Goal: Information Seeking & Learning: Learn about a topic

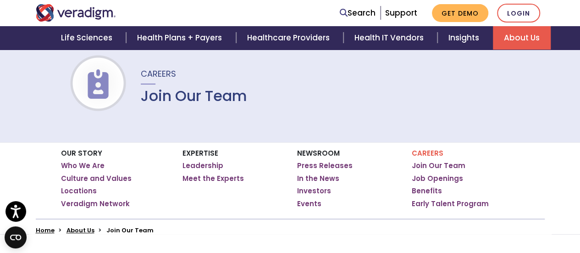
scroll to position [72, 0]
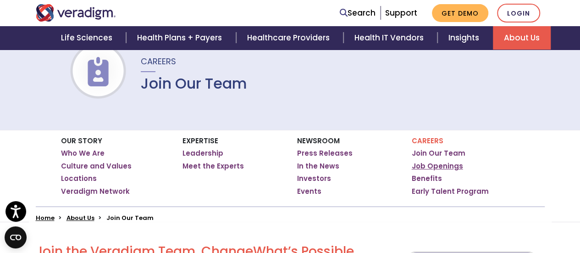
click at [453, 163] on link "Job Openings" at bounding box center [437, 165] width 51 height 9
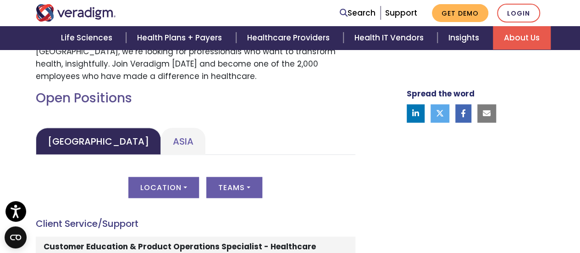
scroll to position [394, 0]
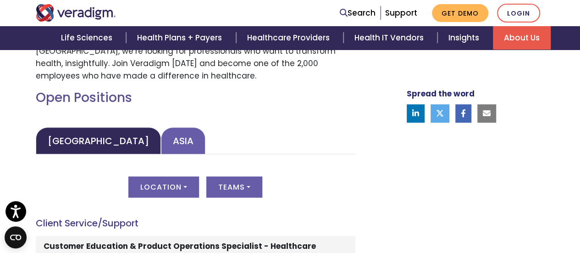
click at [161, 147] on link "Asia" at bounding box center [183, 140] width 44 height 27
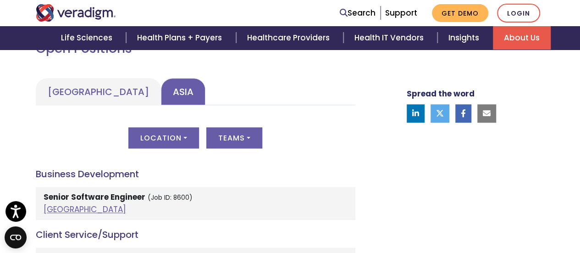
scroll to position [444, 0]
click at [152, 147] on div "Location All [GEOGRAPHIC_DATA] [GEOGRAPHIC_DATA], [GEOGRAPHIC_DATA], [GEOGRAPHI…" at bounding box center [195, 143] width 319 height 32
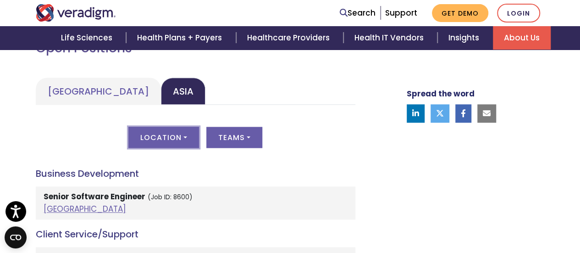
click at [165, 143] on button "Location" at bounding box center [163, 137] width 71 height 21
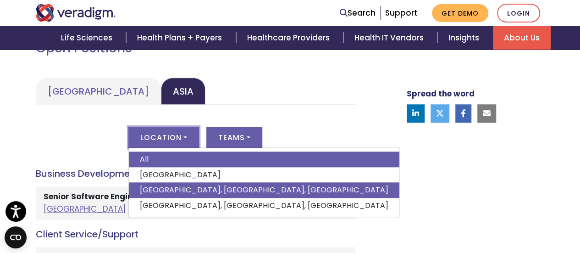
click at [159, 187] on link "[GEOGRAPHIC_DATA], [GEOGRAPHIC_DATA], [GEOGRAPHIC_DATA]" at bounding box center [264, 190] width 270 height 16
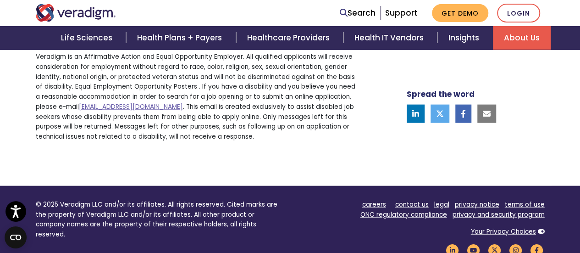
scroll to position [974, 0]
